Goal: Task Accomplishment & Management: Manage account settings

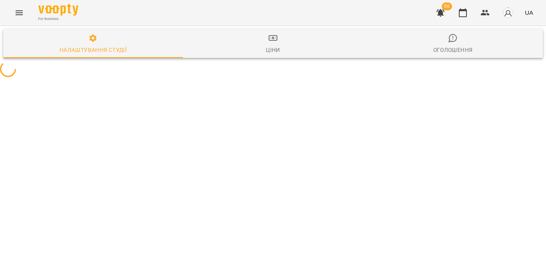
select select "**"
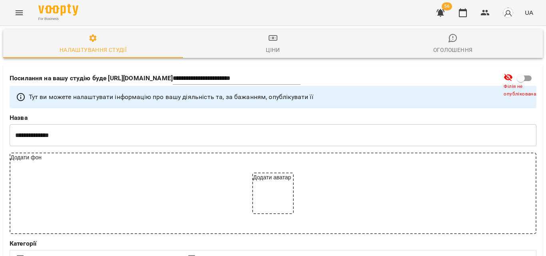
scroll to position [80, 0]
click at [16, 8] on icon "Menu" at bounding box center [19, 13] width 10 height 10
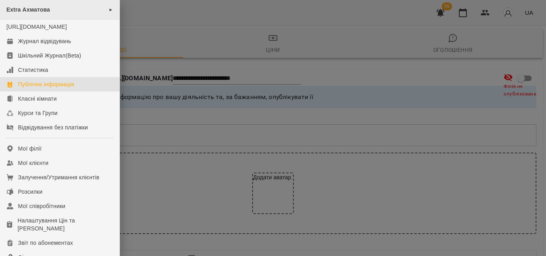
click at [25, 10] on span "Extra Ахматова" at bounding box center [28, 9] width 44 height 6
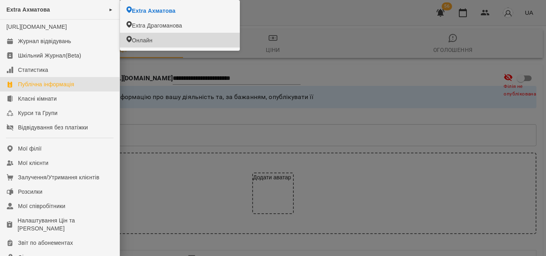
click at [157, 44] on li "Онлайн" at bounding box center [180, 40] width 120 height 15
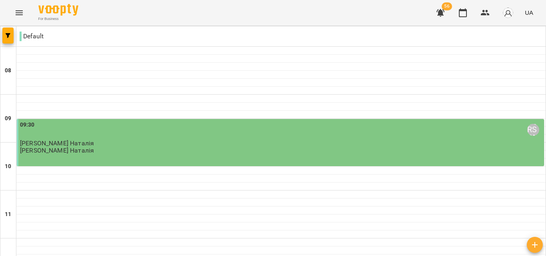
click at [9, 12] on div "For Business 56 UA" at bounding box center [273, 13] width 546 height 26
click at [14, 11] on button "Menu" at bounding box center [19, 12] width 19 height 19
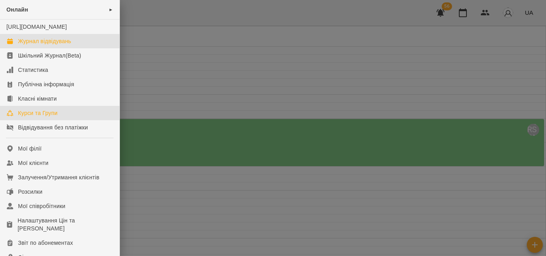
click at [46, 117] on div "Курси та Групи" at bounding box center [38, 113] width 40 height 8
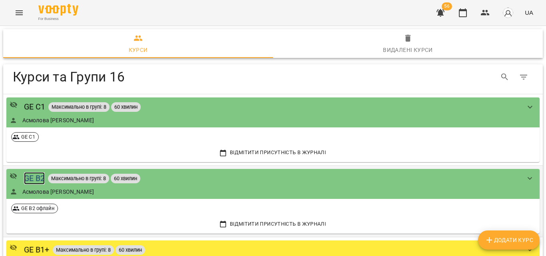
click at [36, 176] on div "GE B2" at bounding box center [34, 178] width 21 height 12
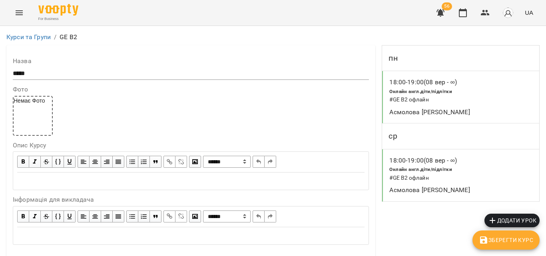
scroll to position [680, 0]
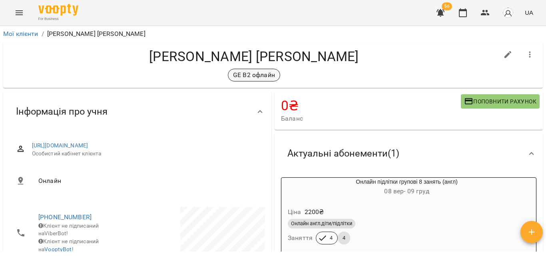
click at [250, 74] on p "GE B2 офлайн" at bounding box center [254, 75] width 42 height 10
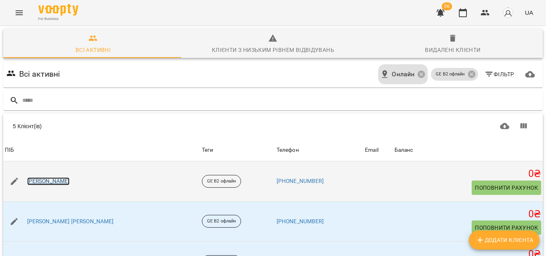
click at [40, 180] on link "[PERSON_NAME]" at bounding box center [48, 182] width 43 height 8
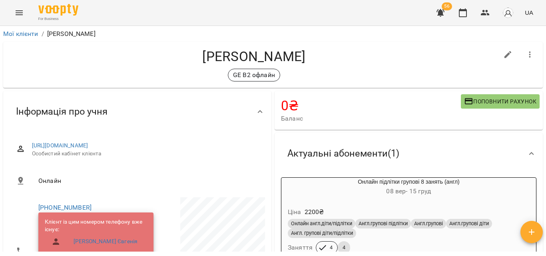
click at [507, 50] on button "button" at bounding box center [508, 54] width 19 height 19
select select "**"
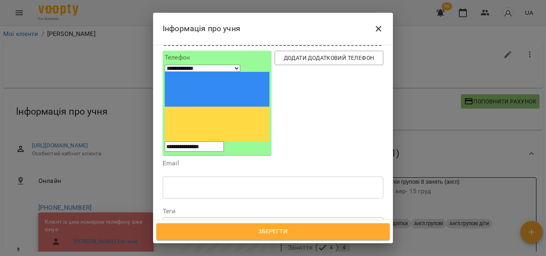
scroll to position [80, 0]
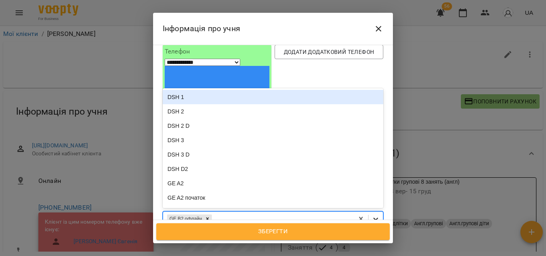
click at [372, 215] on icon at bounding box center [376, 219] width 8 height 8
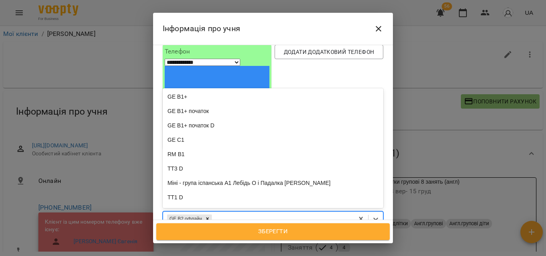
scroll to position [205, 0]
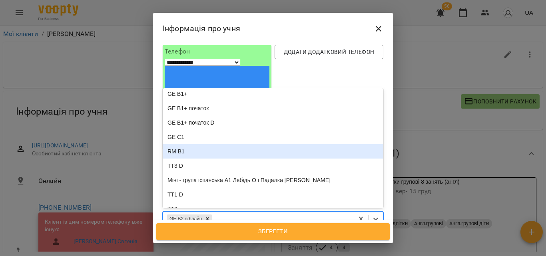
click at [380, 24] on icon "Close" at bounding box center [379, 29] width 10 height 10
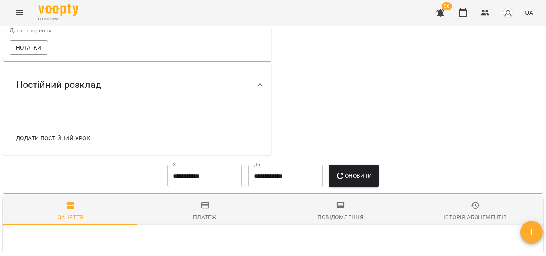
scroll to position [360, 0]
